Goal: Book appointment/travel/reservation

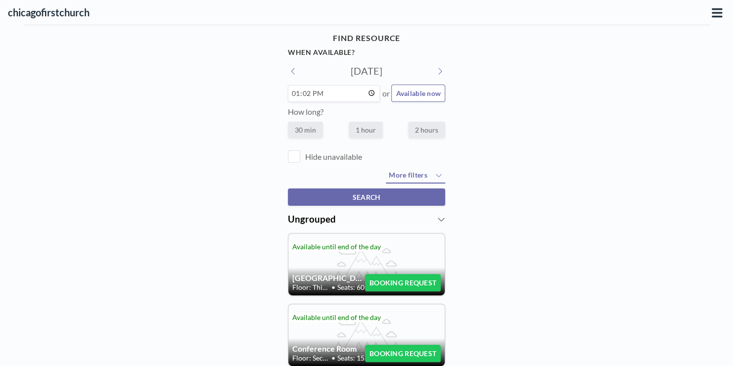
click at [437, 70] on icon at bounding box center [439, 71] width 5 height 8
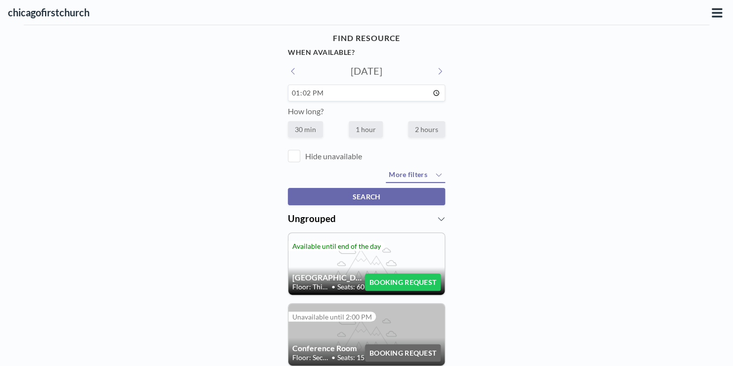
click at [437, 70] on icon at bounding box center [439, 71] width 5 height 8
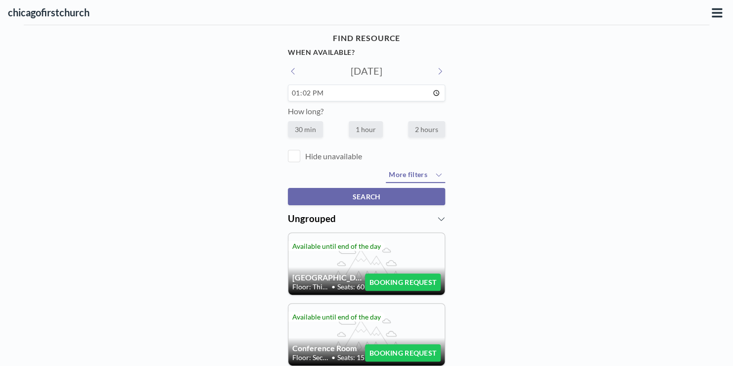
click at [437, 70] on icon at bounding box center [439, 71] width 5 height 8
type input "[DATE]"
click at [431, 93] on input "13:02" at bounding box center [366, 93] width 157 height 17
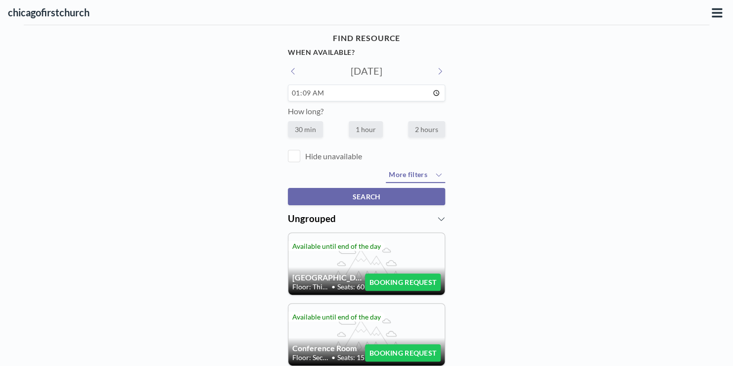
type input "01:09"
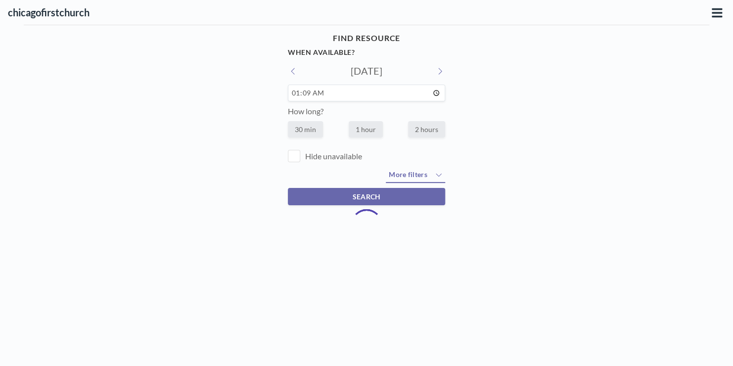
click at [291, 93] on input "01:09" at bounding box center [366, 93] width 157 height 17
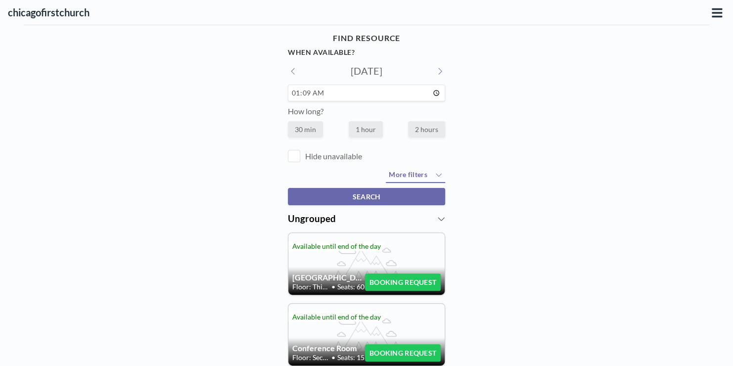
click at [433, 93] on input "01:09" at bounding box center [366, 93] width 157 height 17
click at [321, 92] on input "01:09" at bounding box center [366, 93] width 157 height 17
click at [296, 93] on input "01:09" at bounding box center [366, 93] width 157 height 17
type input "21:30"
click at [413, 175] on span "More filters" at bounding box center [408, 174] width 38 height 8
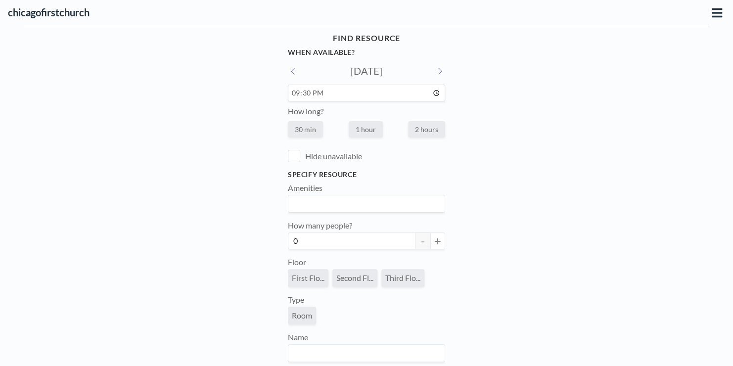
click at [418, 130] on label "2 hours" at bounding box center [426, 129] width 37 height 16
radio input "true"
click at [474, 135] on div "FIND RESOURCE When available? [DATE] 21:30 How long? 30 min 1 hour 2 hours Hide…" at bounding box center [366, 339] width 733 height 628
click at [301, 280] on span "First Flo..." at bounding box center [308, 277] width 33 height 9
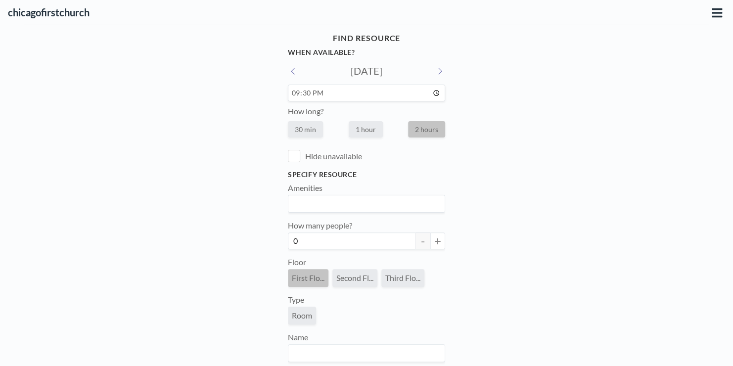
click at [434, 241] on button "+" at bounding box center [438, 241] width 15 height 17
type input "1"
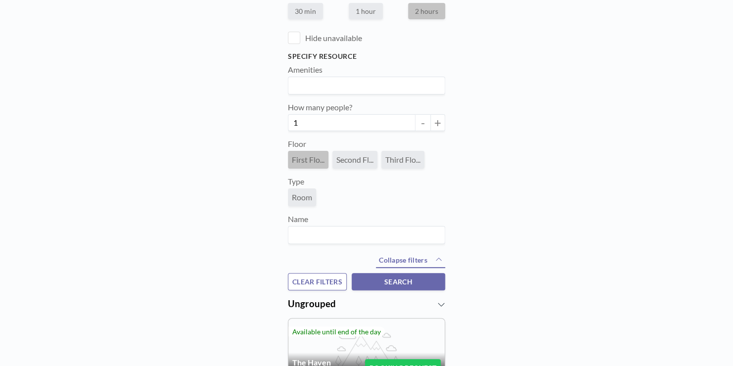
scroll to position [119, 0]
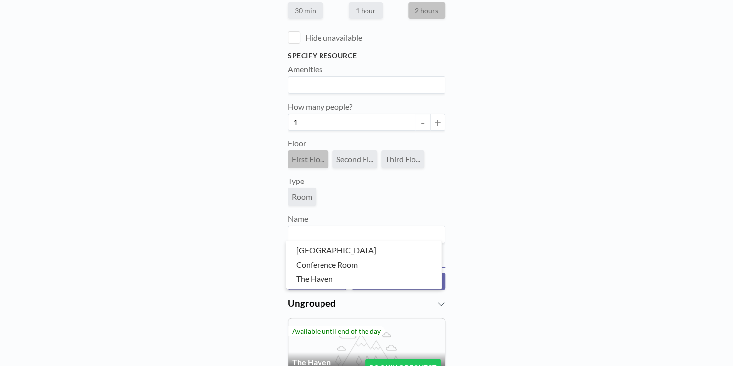
click at [333, 240] on input "Search for option" at bounding box center [365, 234] width 150 height 13
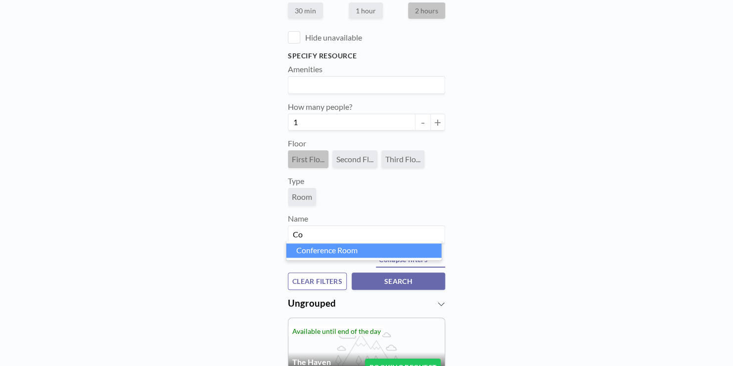
type input "C"
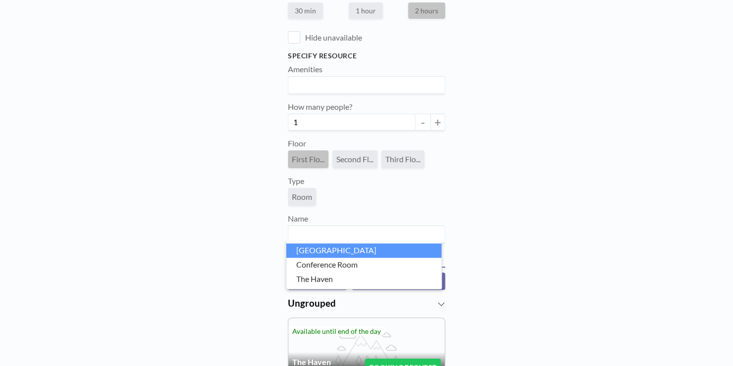
click at [511, 221] on div "FIND RESOURCE When available? [DATE] 21:30 How long? 30 min 1 hour 2 hours Hide…" at bounding box center [366, 149] width 733 height 486
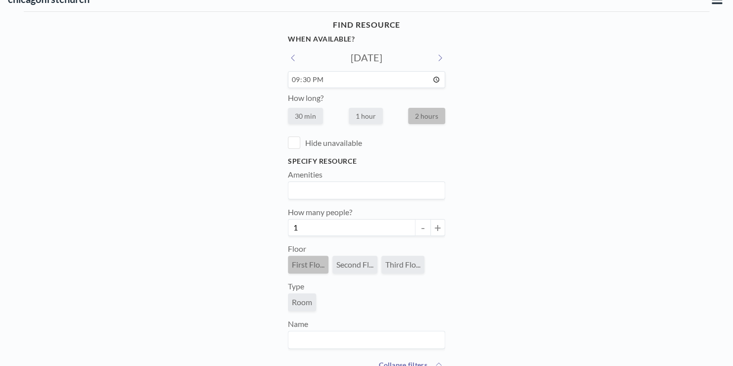
scroll to position [0, 0]
